Goal: Transaction & Acquisition: Purchase product/service

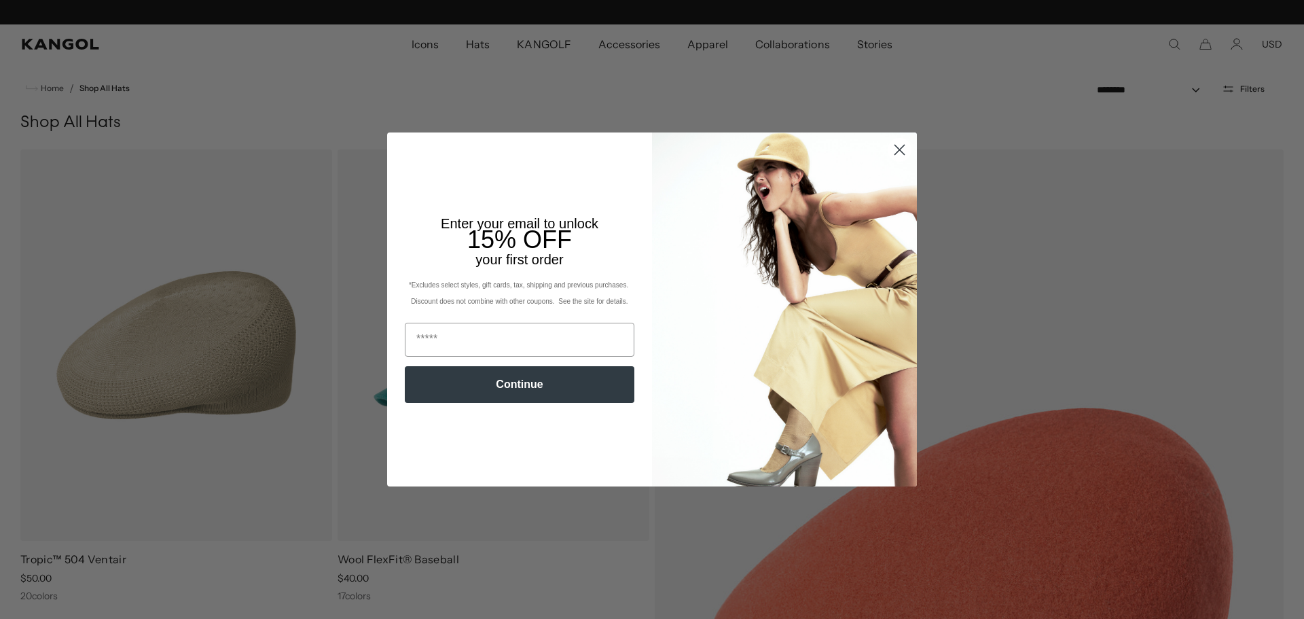
scroll to position [0, 280]
click at [895, 147] on circle "Close dialog" at bounding box center [899, 150] width 22 height 22
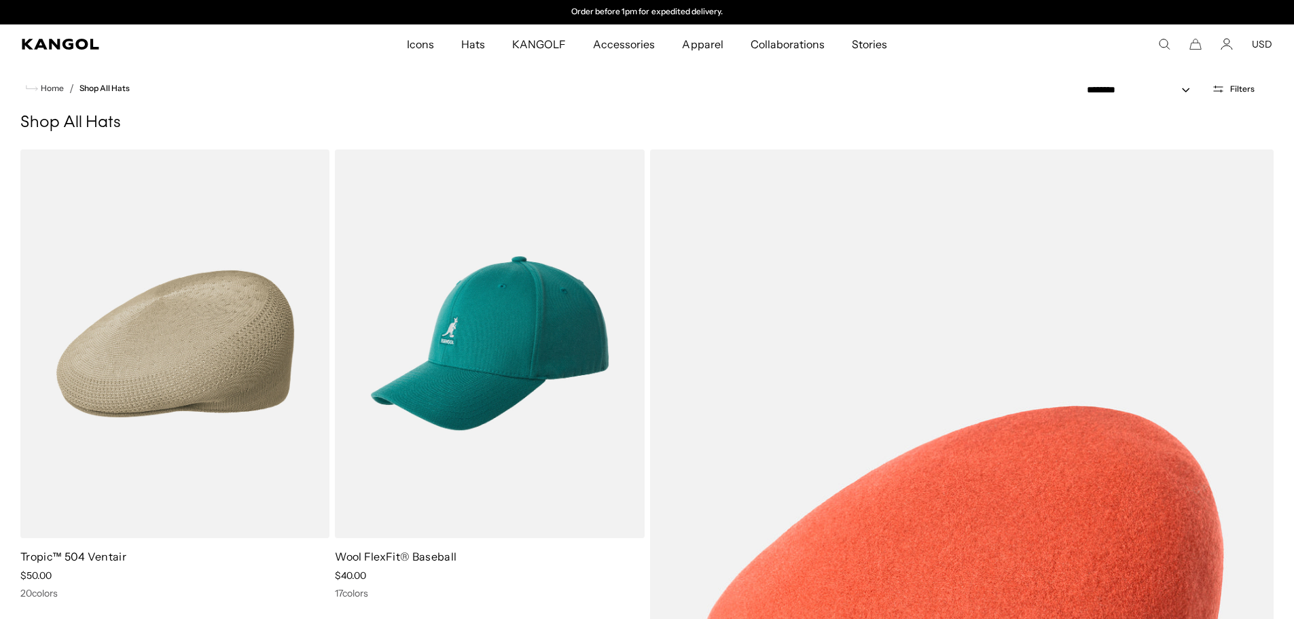
click at [1161, 43] on icon "Search here" at bounding box center [1164, 44] width 12 height 12
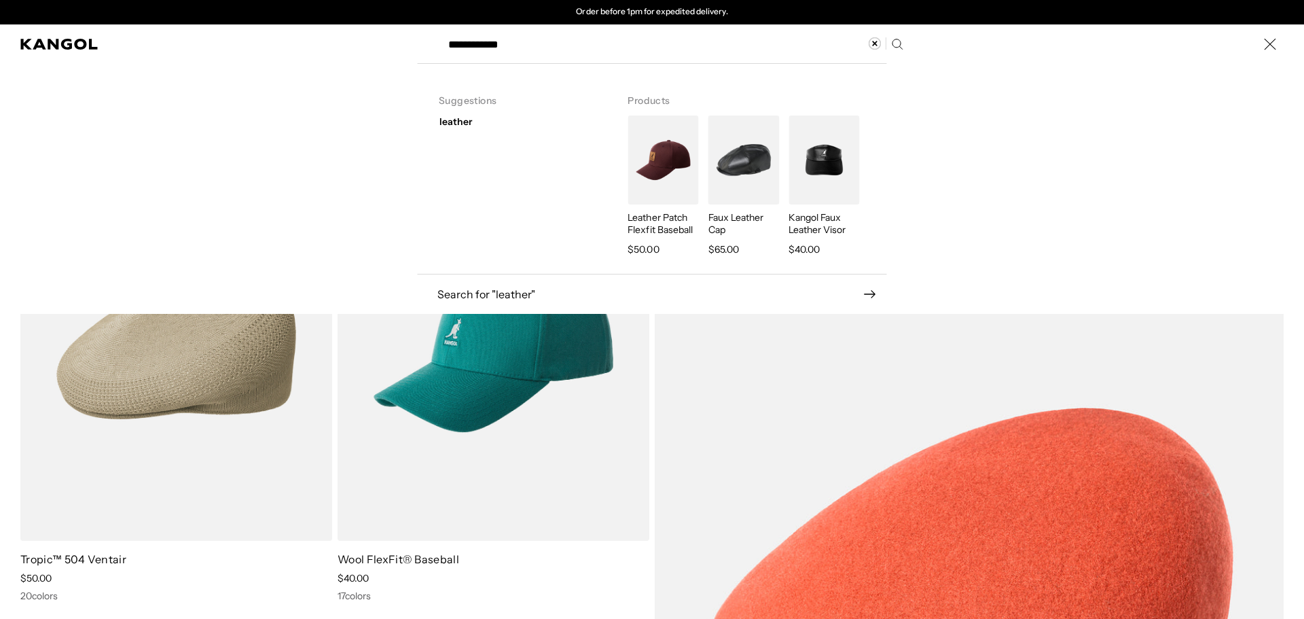
type input "**********"
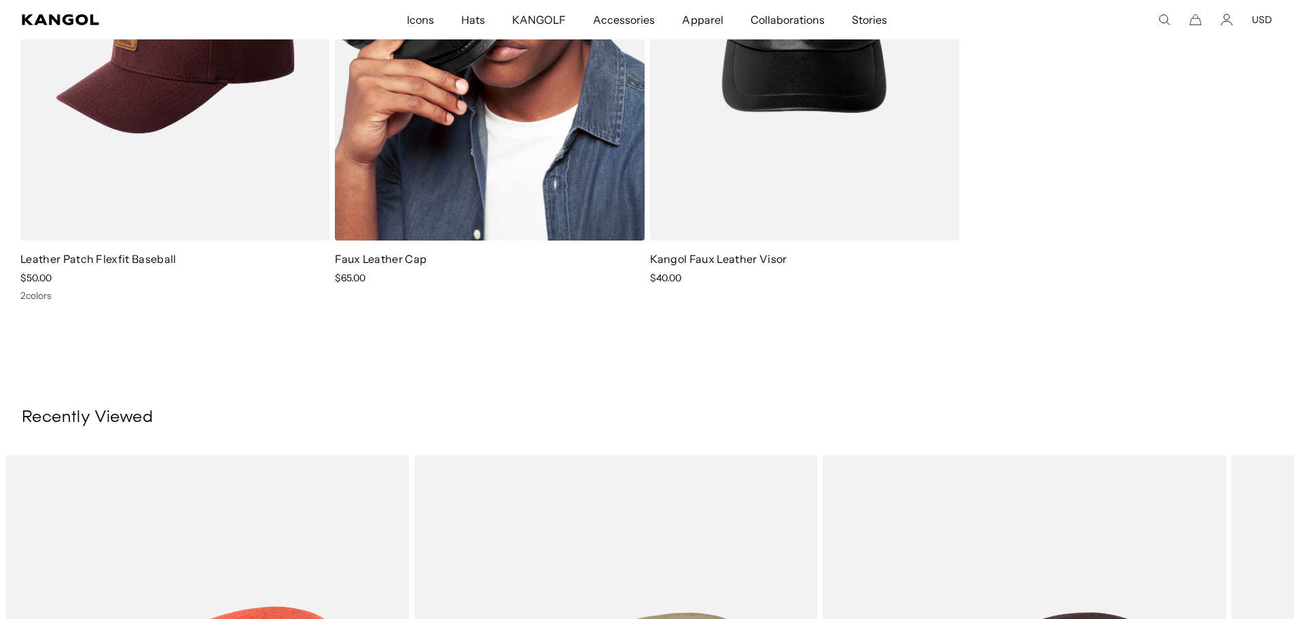
scroll to position [272, 0]
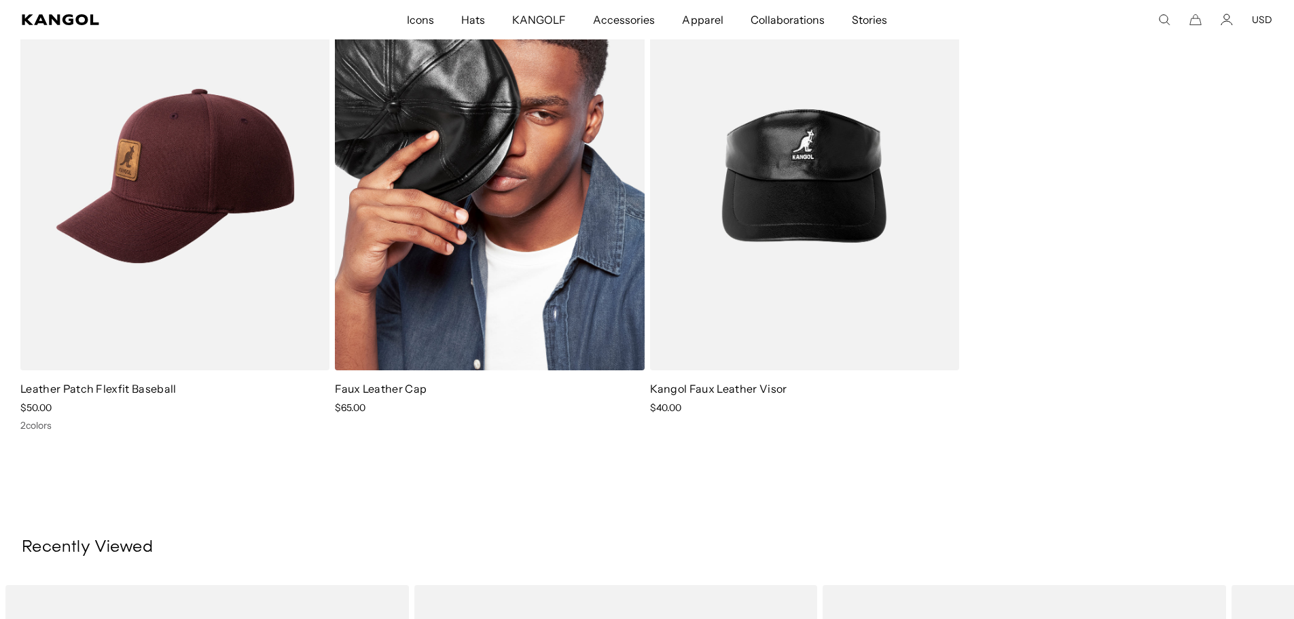
click at [565, 325] on img at bounding box center [489, 176] width 309 height 388
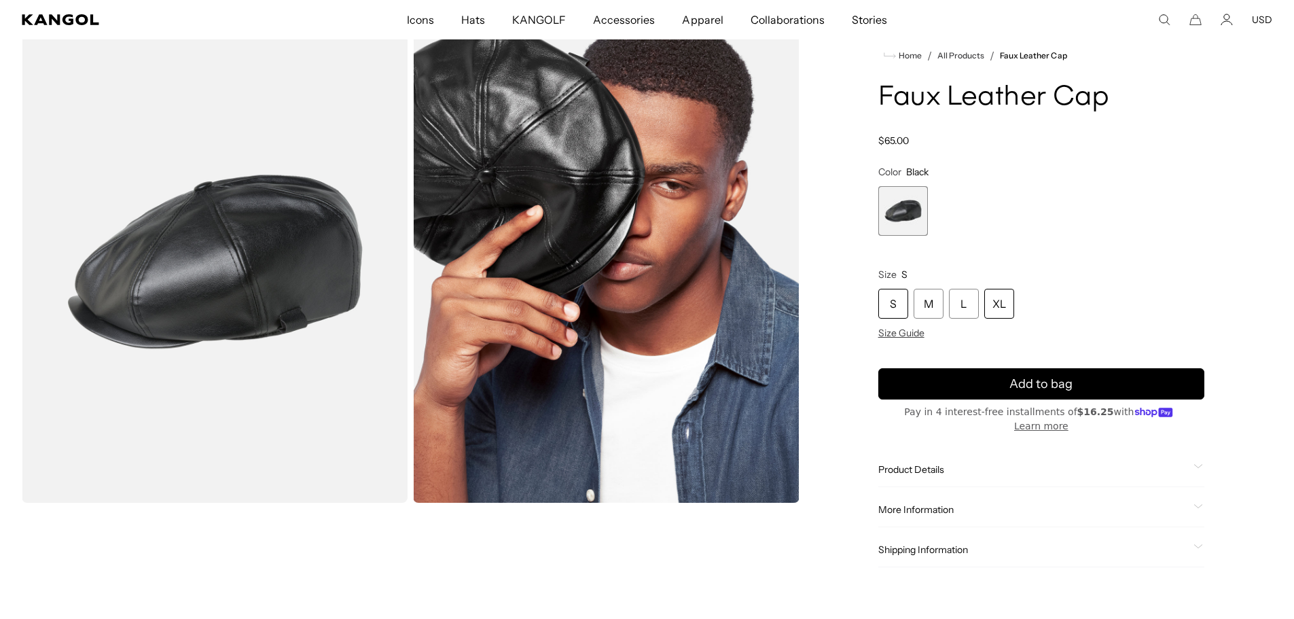
click at [1006, 304] on div "XL" at bounding box center [999, 304] width 30 height 30
click at [930, 503] on span "More Information" at bounding box center [1033, 509] width 310 height 12
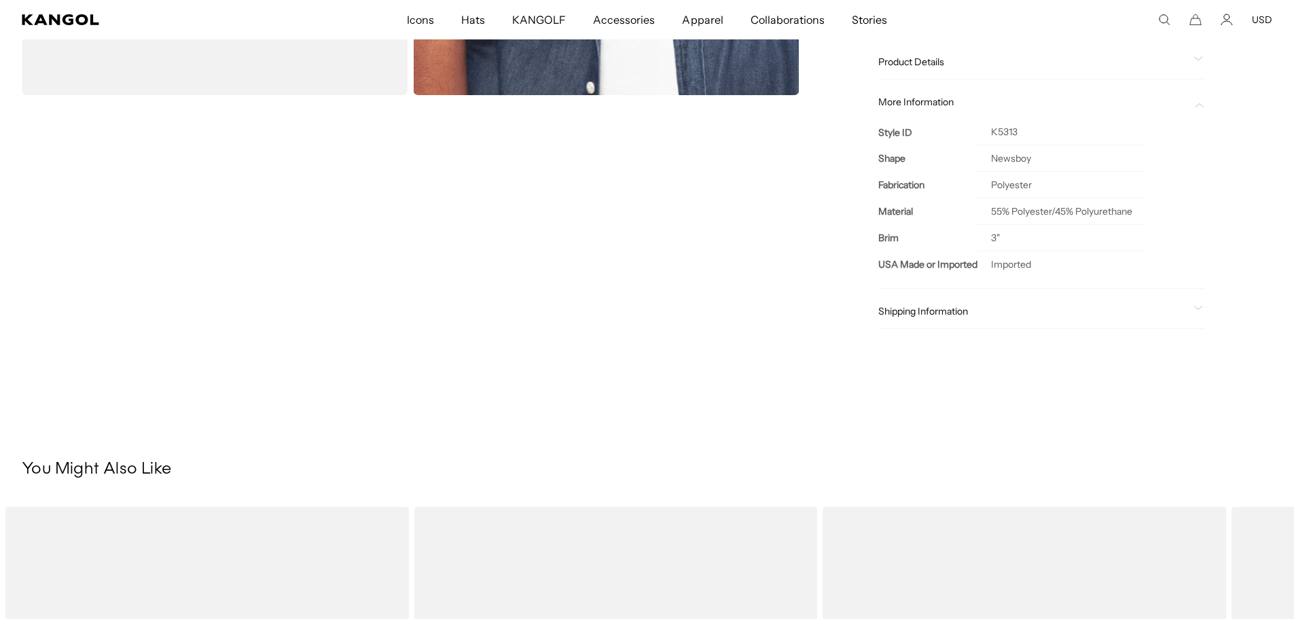
scroll to position [0, 0]
click at [919, 305] on span "Shipping Information" at bounding box center [1033, 311] width 310 height 12
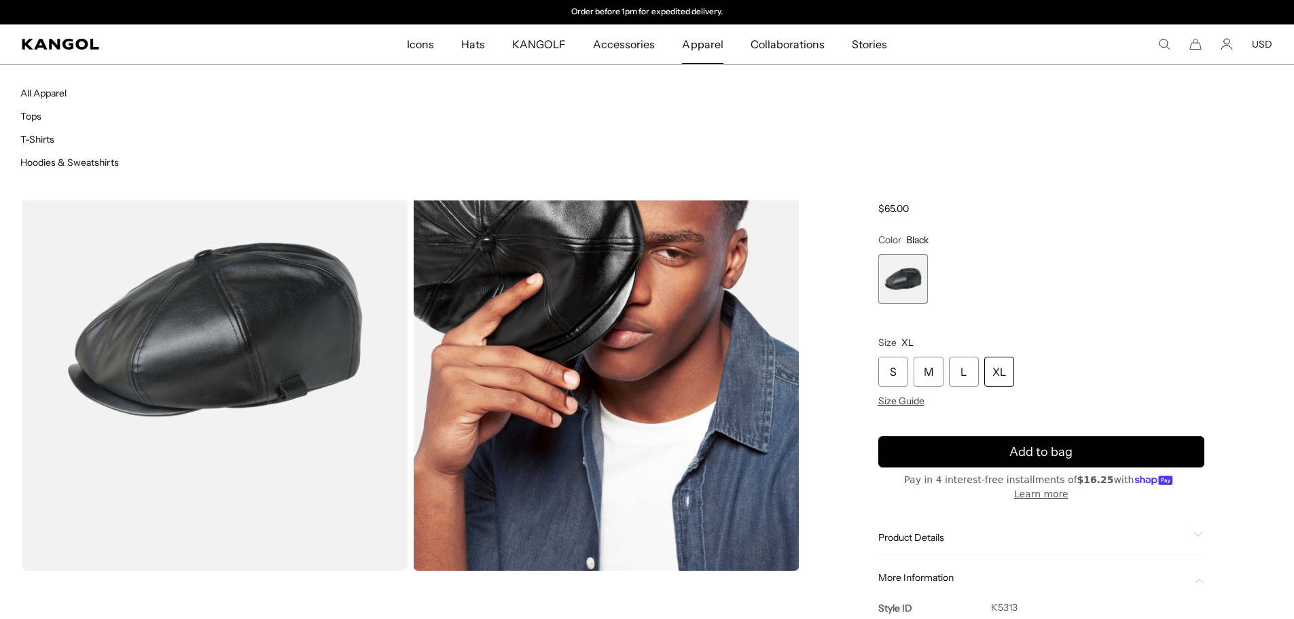
click at [704, 56] on span "Apparel" at bounding box center [702, 43] width 41 height 39
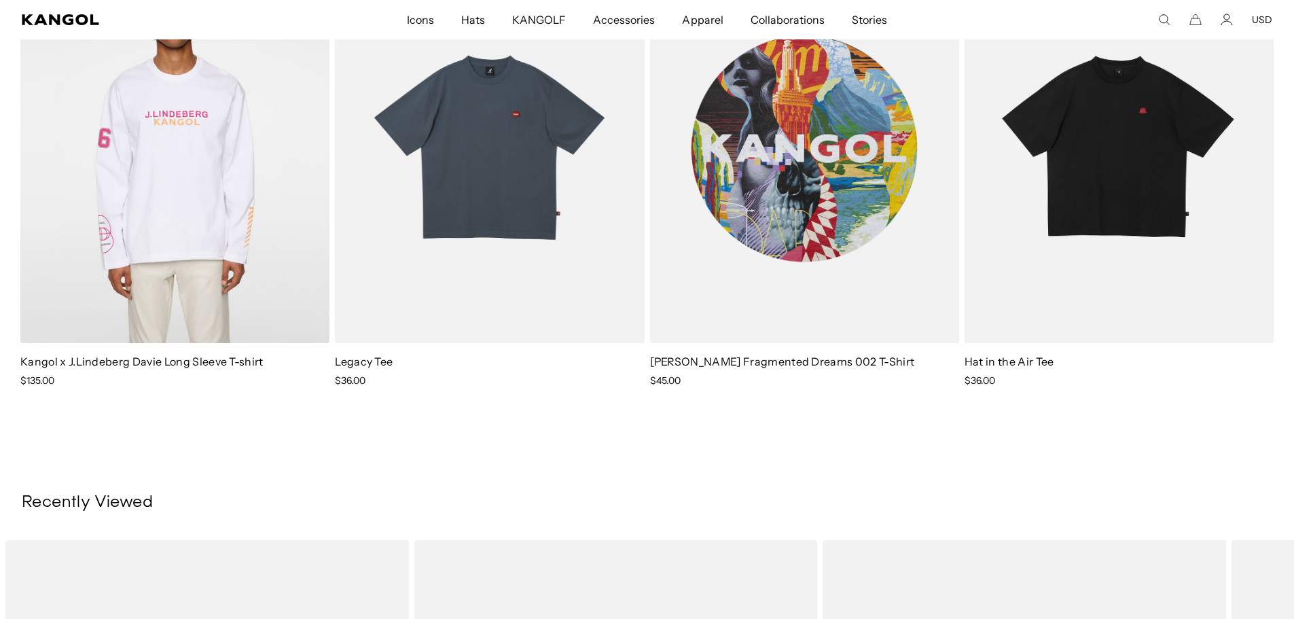
click at [820, 291] on img at bounding box center [804, 149] width 309 height 388
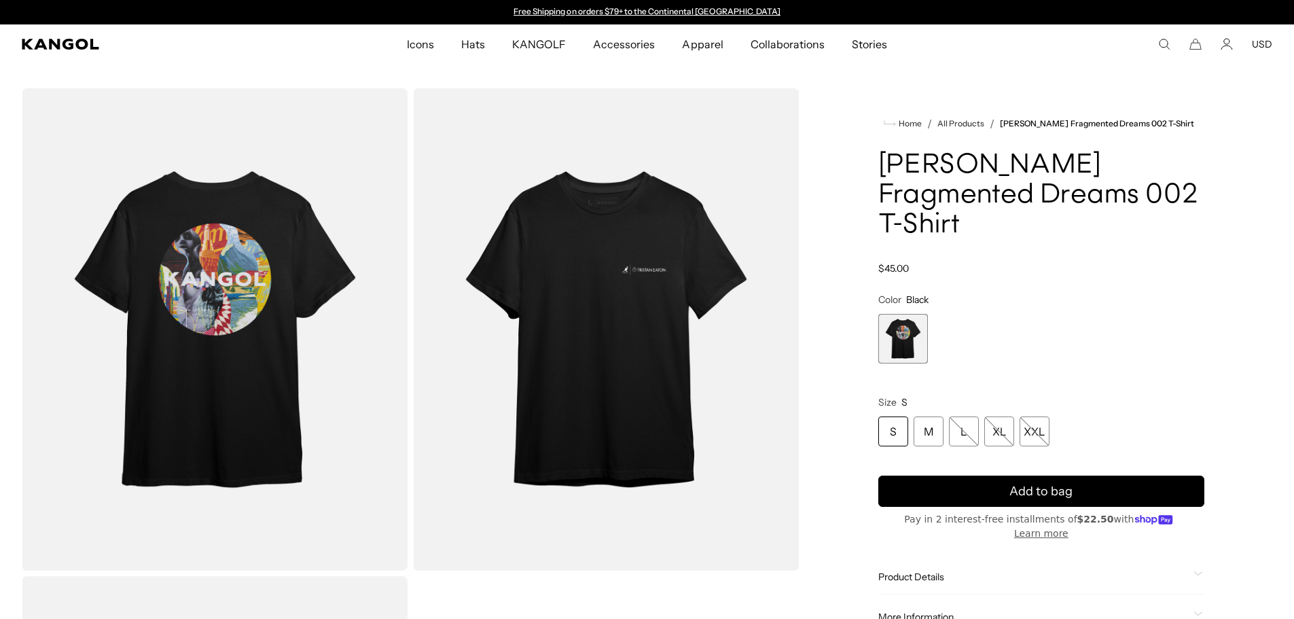
click at [232, 325] on img "Gallery Viewer" at bounding box center [215, 329] width 386 height 482
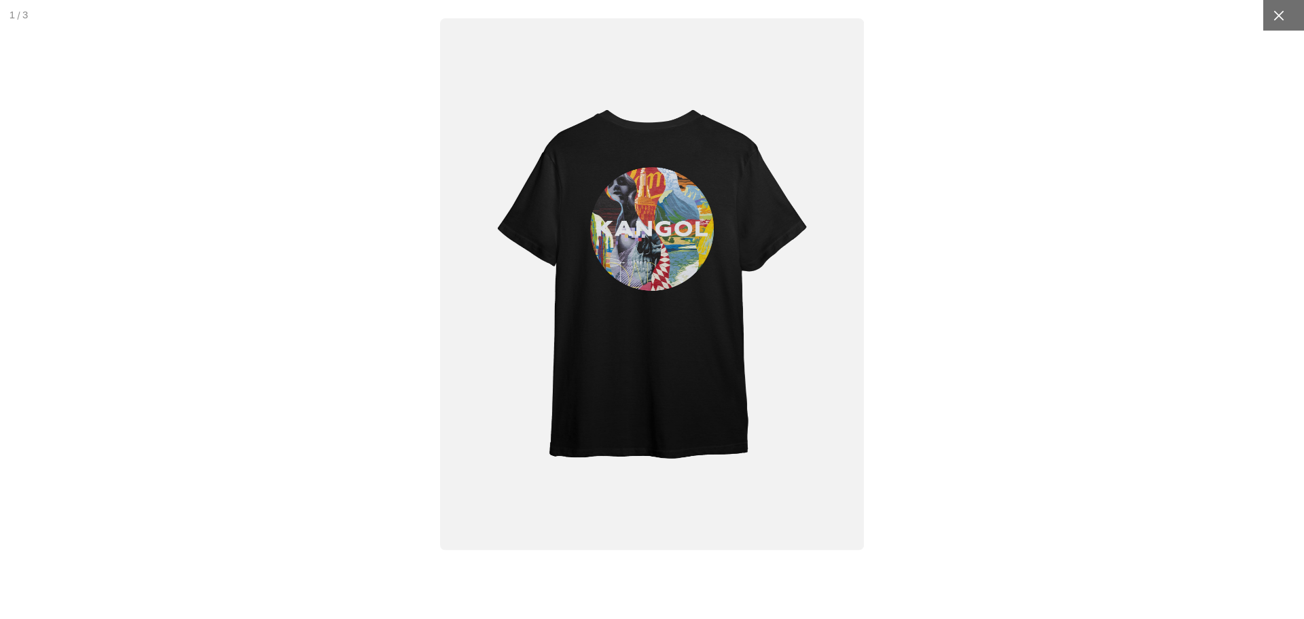
click at [1277, 11] on div at bounding box center [1278, 15] width 31 height 31
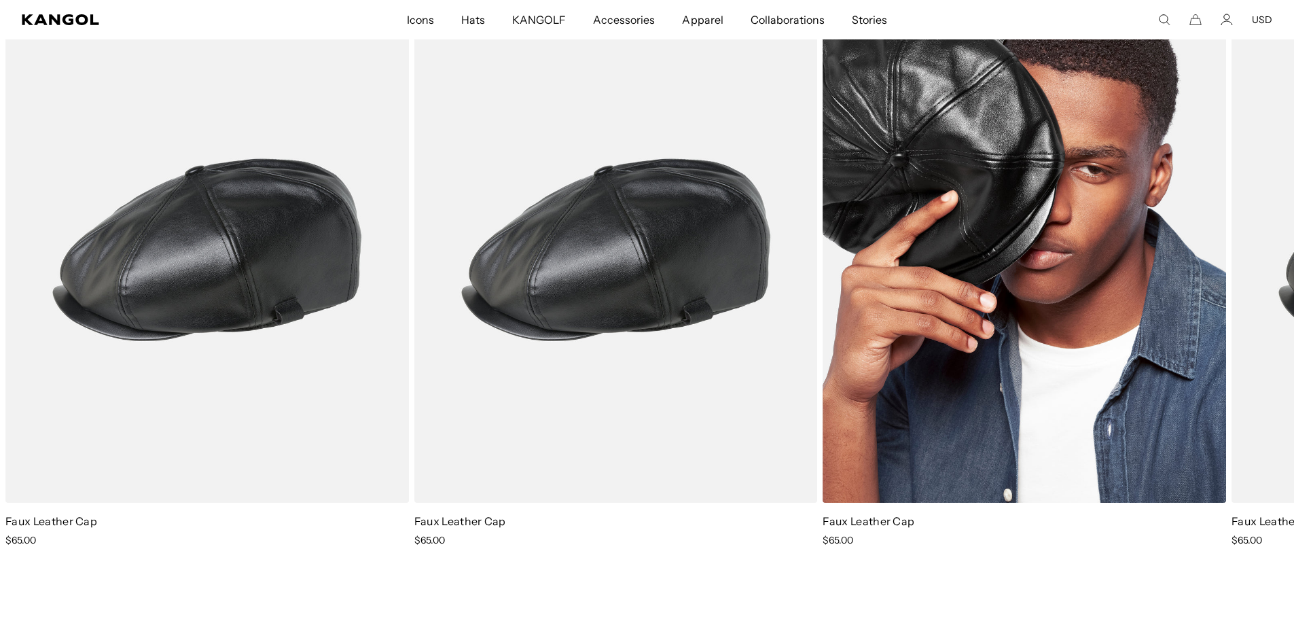
scroll to position [0, 280]
